Goal: Find specific page/section: Find specific page/section

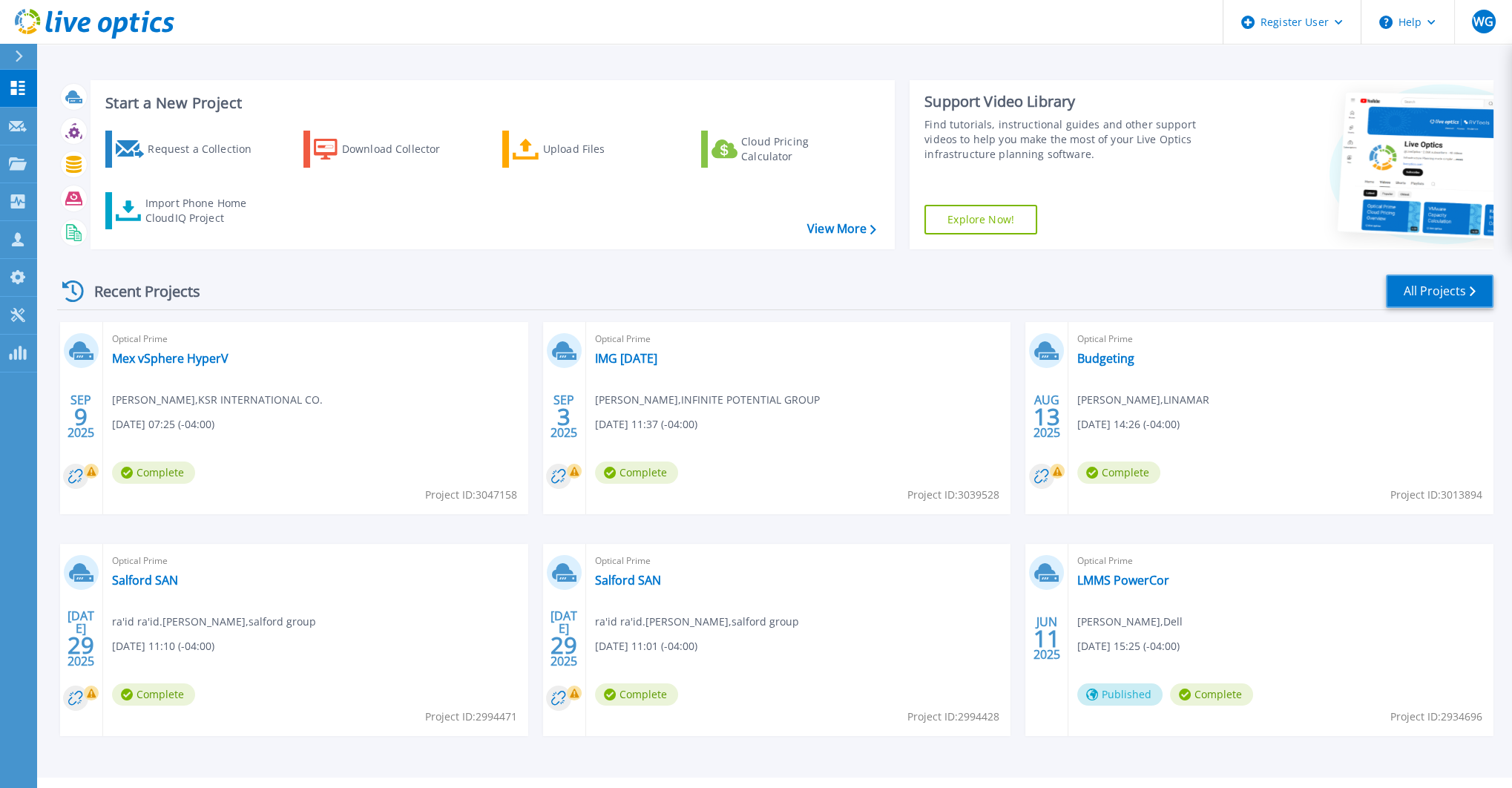
click at [1446, 291] on link "All Projects" at bounding box center [1440, 291] width 108 height 33
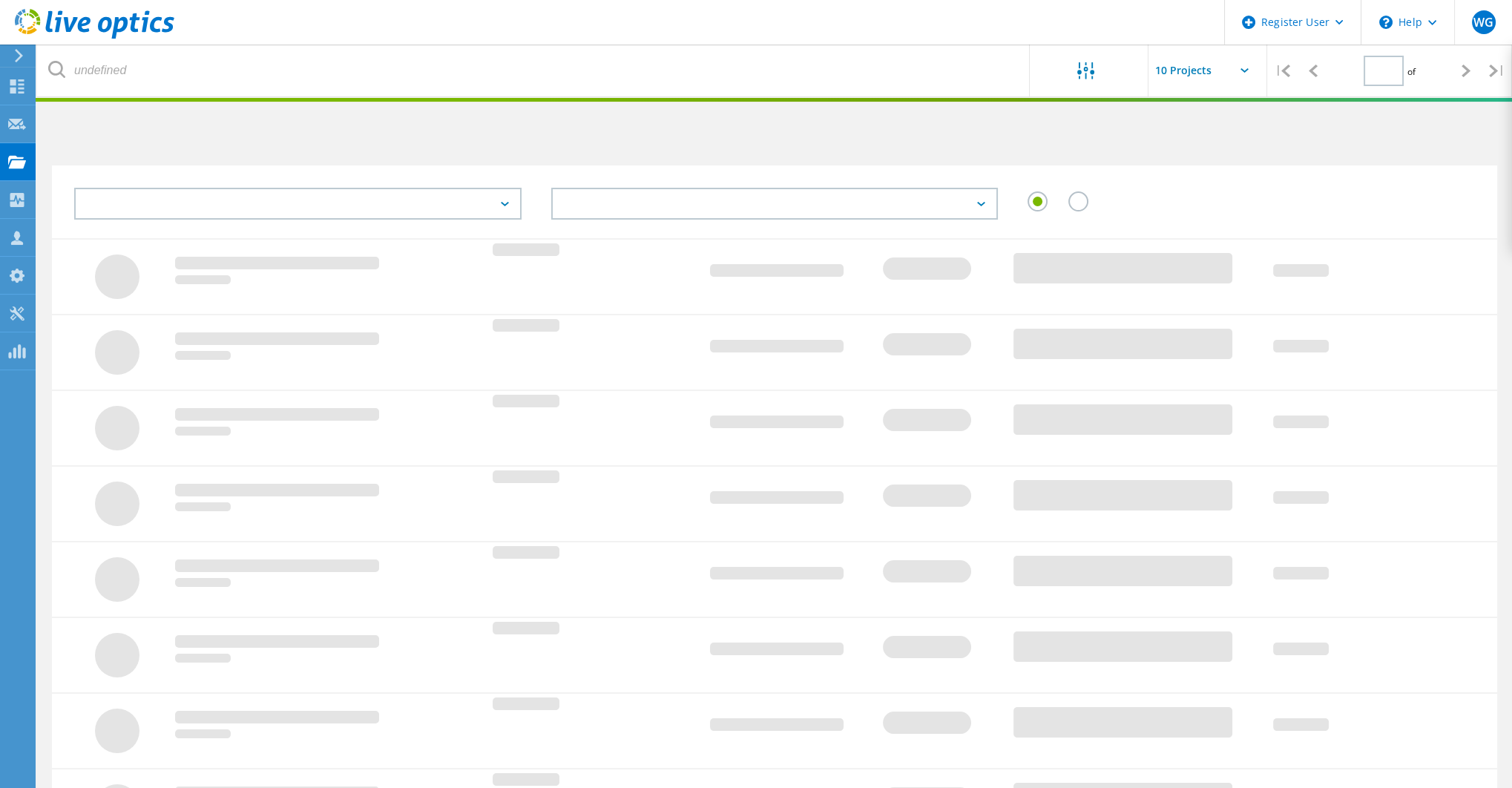
type input "1"
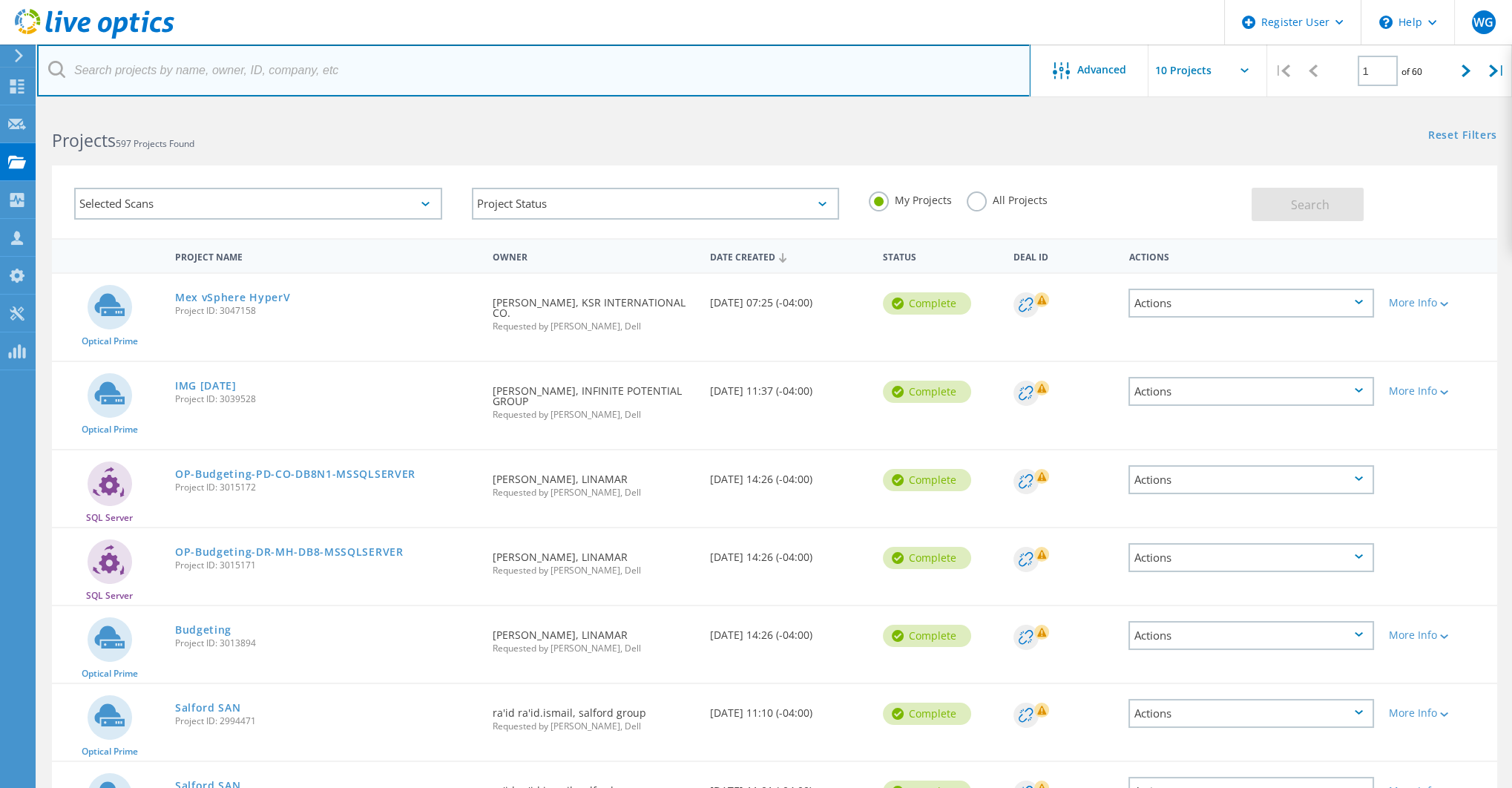
click at [570, 67] on input "text" at bounding box center [534, 70] width 993 height 52
type input "dimoes"
